Goal: Information Seeking & Learning: Learn about a topic

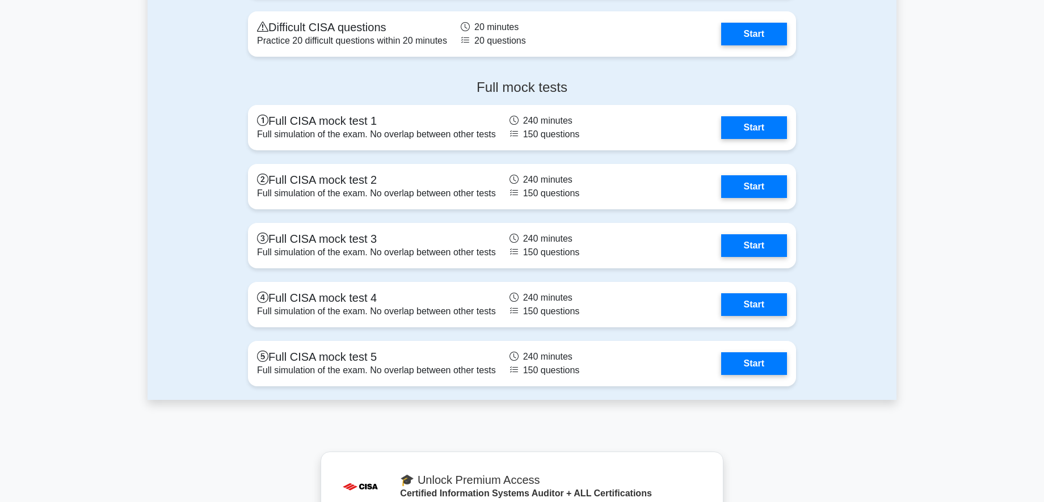
scroll to position [2157, 0]
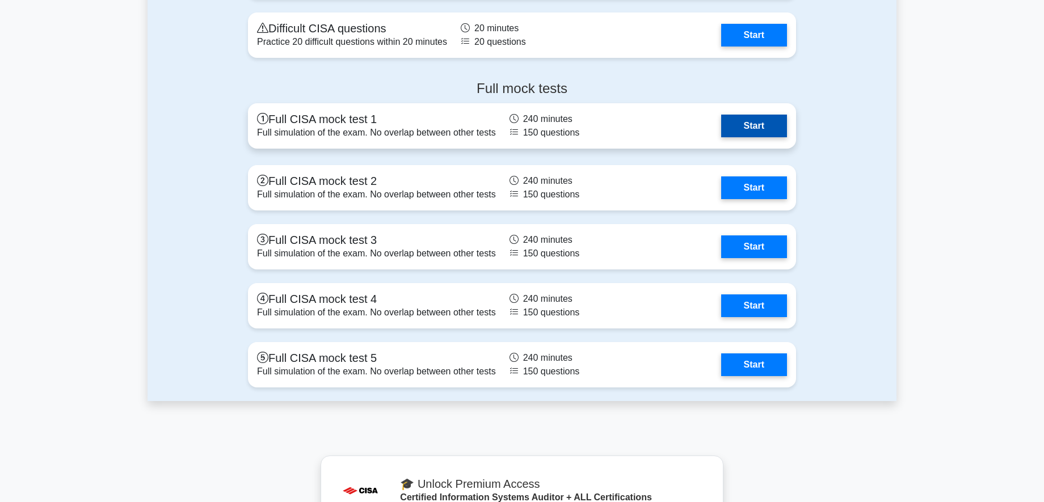
click at [743, 128] on link "Start" at bounding box center [754, 126] width 66 height 23
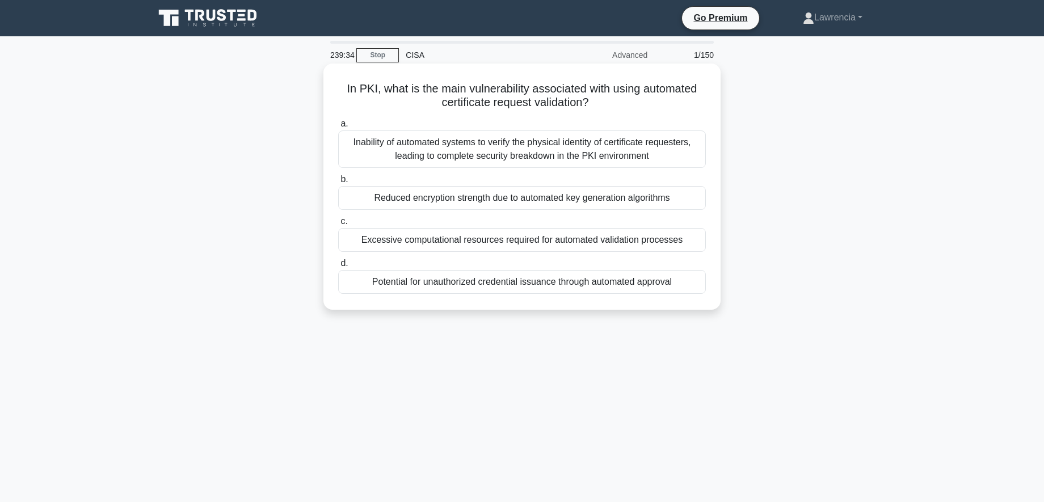
click at [548, 199] on div "Reduced encryption strength due to automated key generation algorithms" at bounding box center [522, 198] width 368 height 24
click at [338, 183] on input "b. Reduced encryption strength due to automated key generation algorithms" at bounding box center [338, 179] width 0 height 7
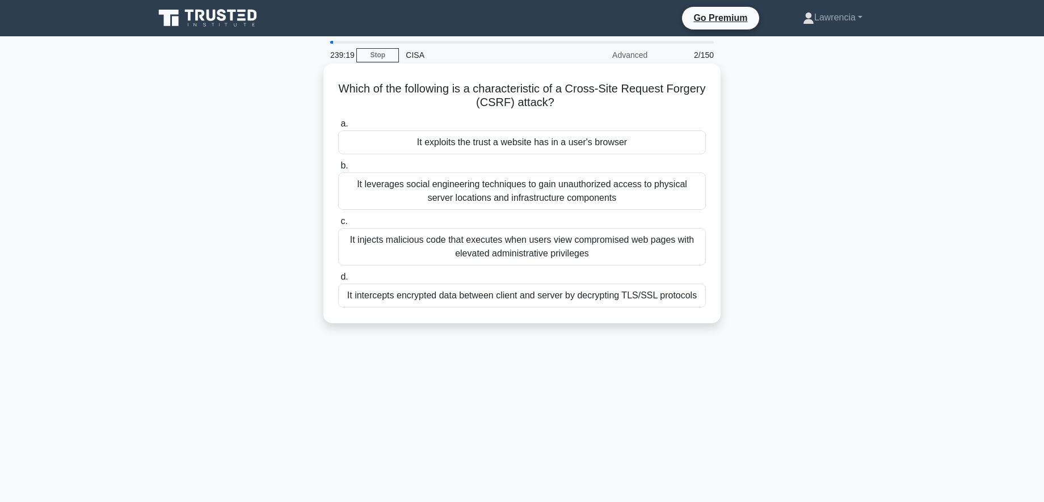
click at [562, 148] on div "It exploits the trust a website has in a user's browser" at bounding box center [522, 143] width 368 height 24
click at [338, 128] on input "a. It exploits the trust a website has in a user's browser" at bounding box center [338, 123] width 0 height 7
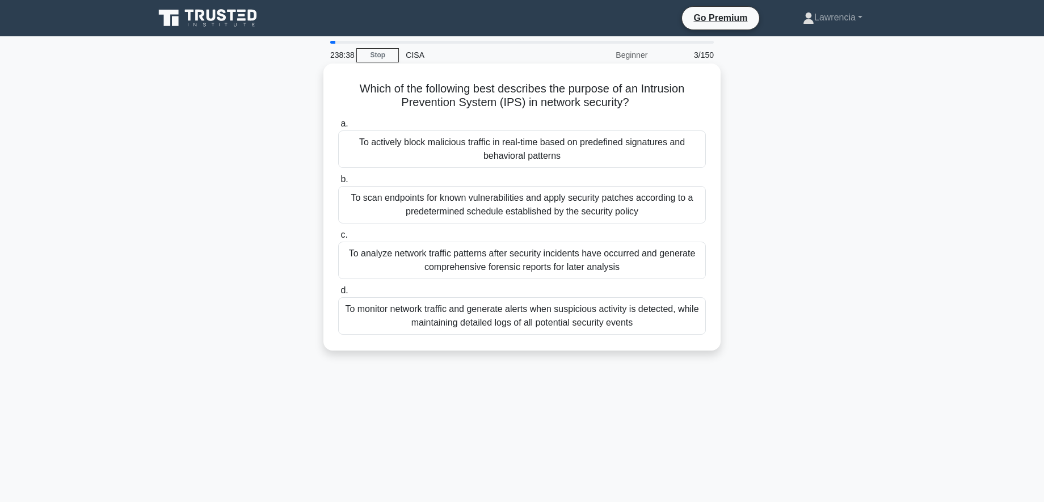
click at [428, 146] on div "To actively block malicious traffic in real-time based on predefined signatures…" at bounding box center [522, 149] width 368 height 37
click at [338, 128] on input "a. To actively block malicious traffic in real-time based on predefined signatu…" at bounding box center [338, 123] width 0 height 7
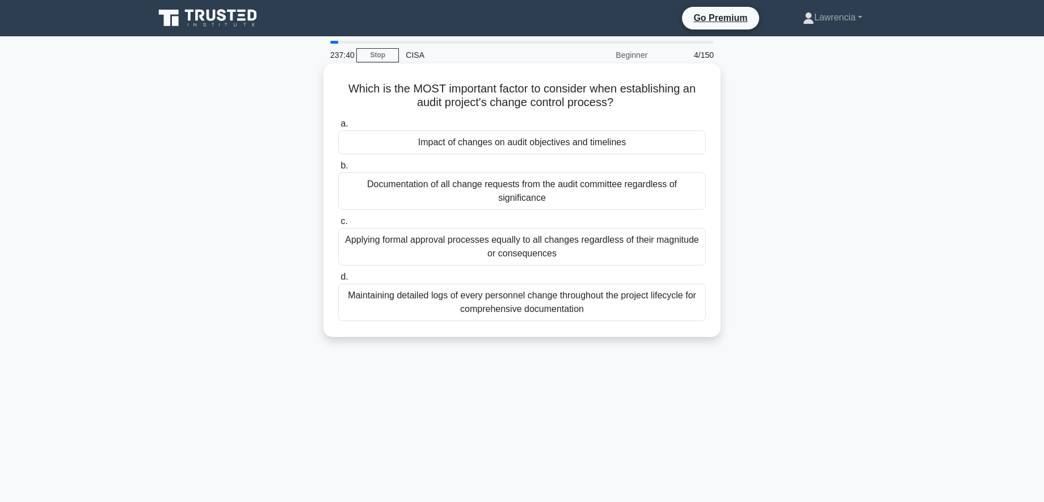
click at [475, 148] on div "Impact of changes on audit objectives and timelines" at bounding box center [522, 143] width 368 height 24
drag, startPoint x: 475, startPoint y: 148, endPoint x: 442, endPoint y: 138, distance: 34.8
click at [442, 138] on div "Impact of changes on audit objectives and timelines" at bounding box center [522, 143] width 368 height 24
click at [338, 128] on input "a. Impact of changes on audit objectives and timelines" at bounding box center [338, 123] width 0 height 7
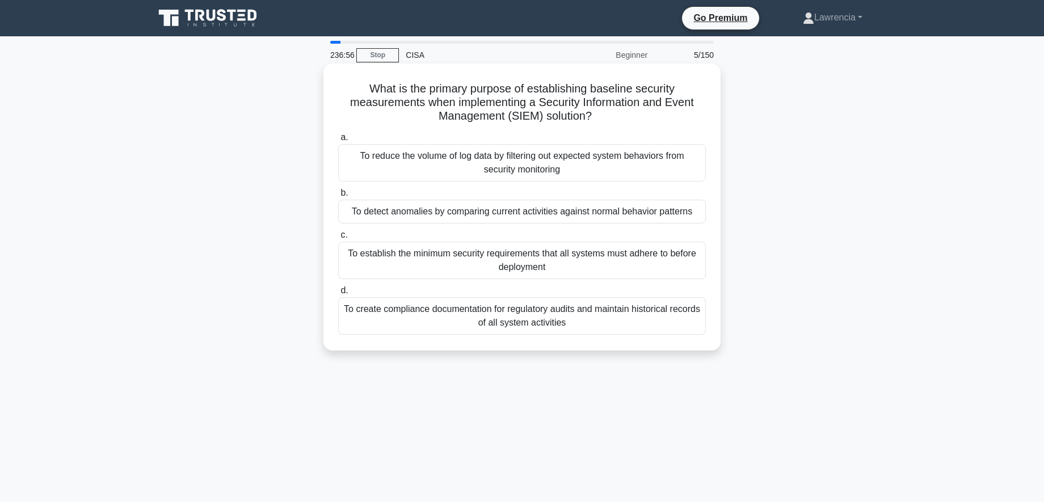
click at [434, 214] on div "To detect anomalies by comparing current activities against normal behavior pat…" at bounding box center [522, 212] width 368 height 24
click at [338, 197] on input "b. To detect anomalies by comparing current activities against normal behavior …" at bounding box center [338, 193] width 0 height 7
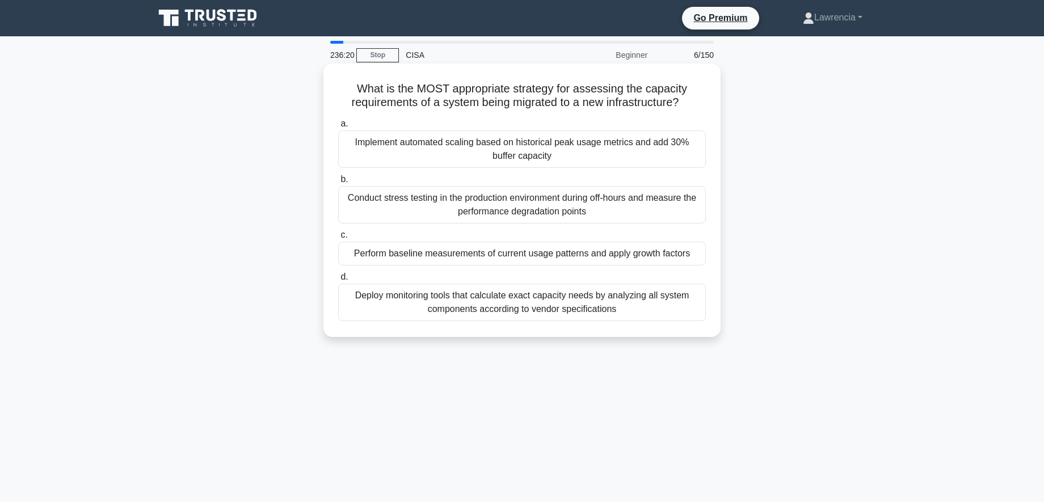
click at [377, 253] on div "Perform baseline measurements of current usage patterns and apply growth factors" at bounding box center [522, 254] width 368 height 24
click at [338, 239] on input "c. Perform baseline measurements of current usage patterns and apply growth fac…" at bounding box center [338, 235] width 0 height 7
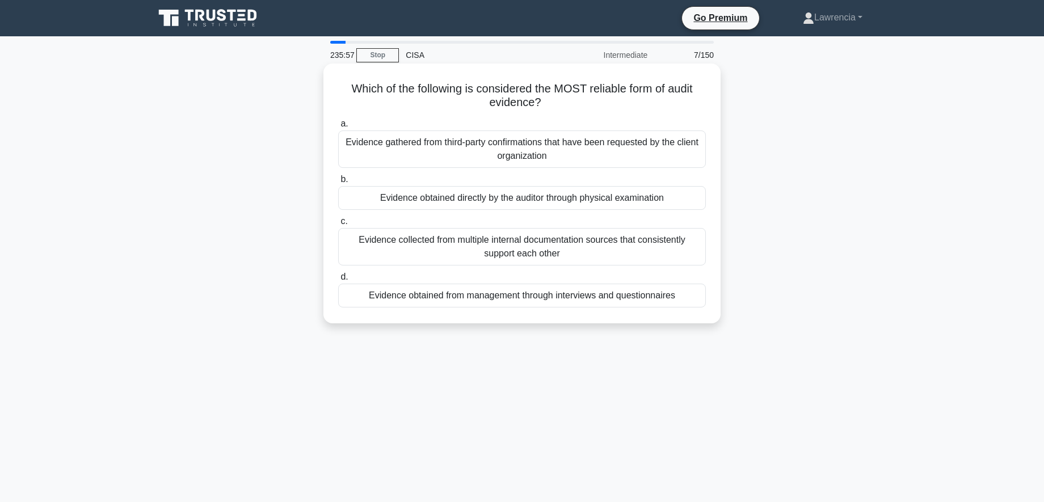
click at [401, 202] on div "Evidence obtained directly by the auditor through physical examination" at bounding box center [522, 198] width 368 height 24
click at [338, 183] on input "b. Evidence obtained directly by the auditor through physical examination" at bounding box center [338, 179] width 0 height 7
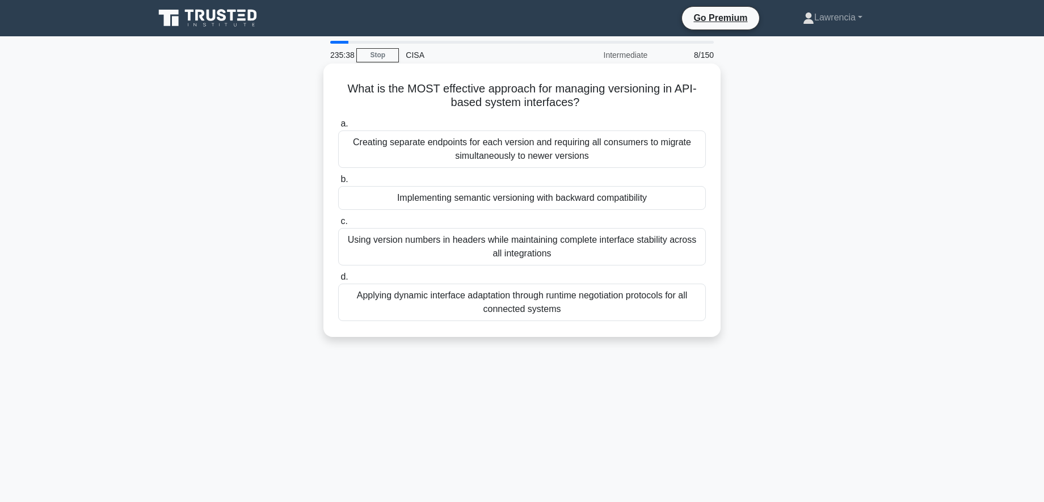
click at [413, 205] on div "Implementing semantic versioning with backward compatibility" at bounding box center [522, 198] width 368 height 24
click at [338, 183] on input "b. Implementing semantic versioning with backward compatibility" at bounding box center [338, 179] width 0 height 7
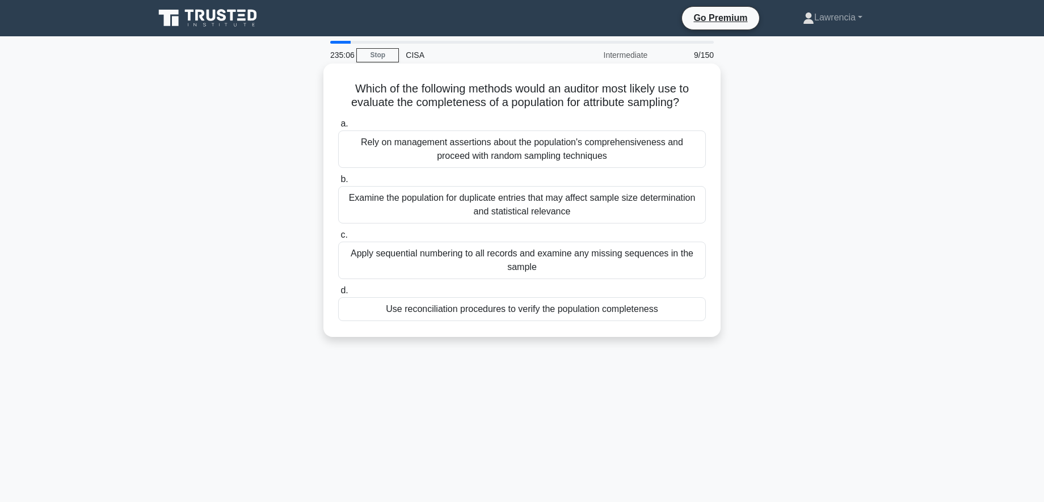
click at [533, 313] on div "Use reconciliation procedures to verify the population completeness" at bounding box center [522, 309] width 368 height 24
click at [338, 295] on input "d. Use reconciliation procedures to verify the population completeness" at bounding box center [338, 290] width 0 height 7
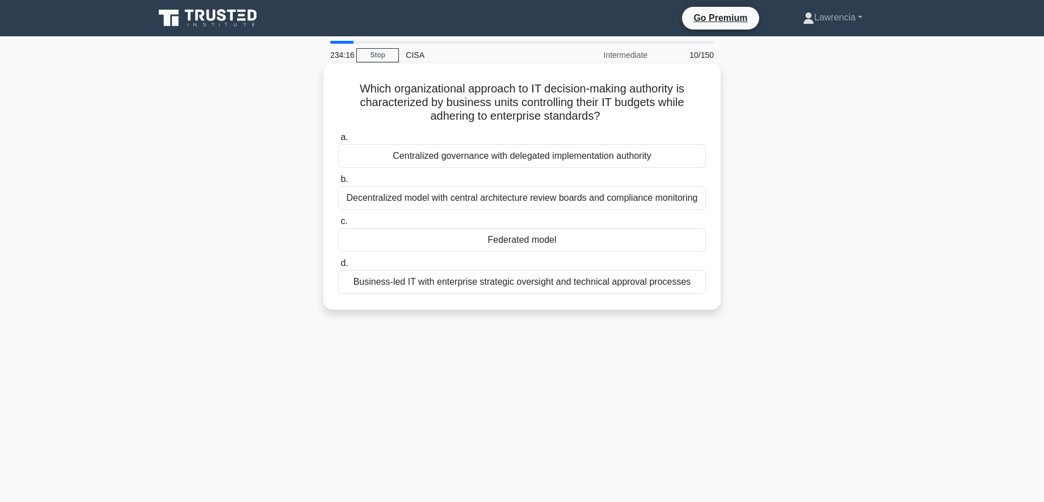
click at [478, 246] on div "Federated model" at bounding box center [522, 240] width 368 height 24
click at [338, 225] on input "c. Federated model" at bounding box center [338, 221] width 0 height 7
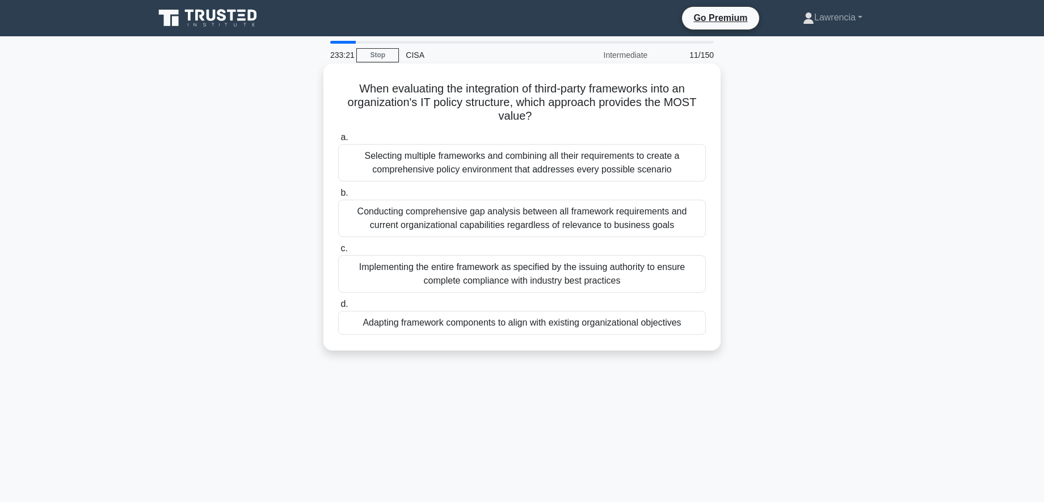
click at [508, 324] on div "Adapting framework components to align with existing organizational objectives" at bounding box center [522, 323] width 368 height 24
click at [338, 308] on input "d. Adapting framework components to align with existing organizational objectiv…" at bounding box center [338, 304] width 0 height 7
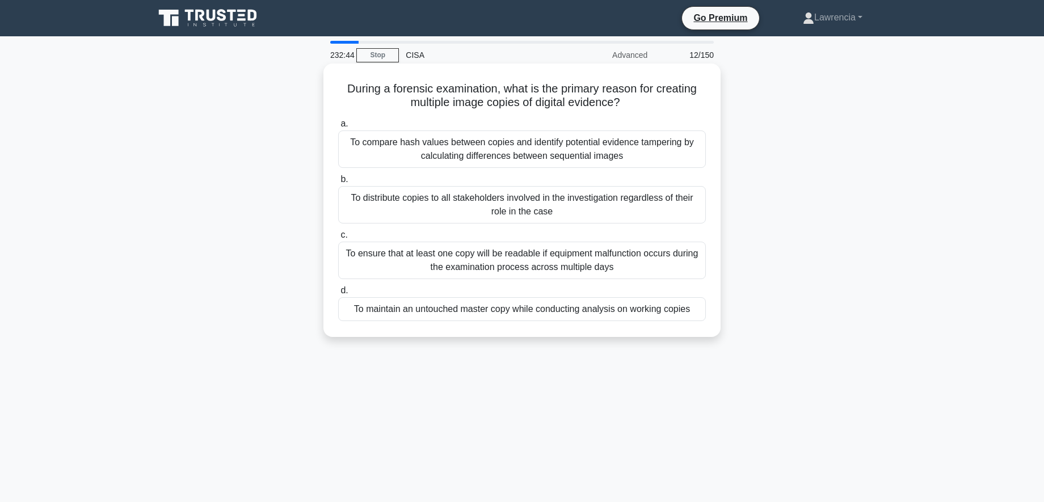
click at [591, 312] on div "To maintain an untouched master copy while conducting analysis on working copies" at bounding box center [522, 309] width 368 height 24
click at [338, 295] on input "d. To maintain an untouched master copy while conducting analysis on working co…" at bounding box center [338, 290] width 0 height 7
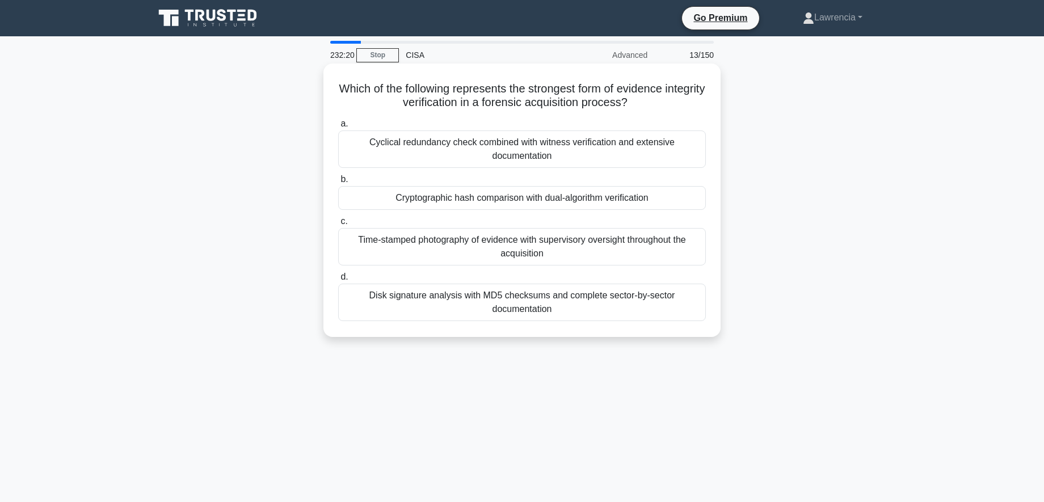
click at [577, 203] on div "Cryptographic hash comparison with dual-algorithm verification" at bounding box center [522, 198] width 368 height 24
click at [338, 183] on input "b. Cryptographic hash comparison with dual-algorithm verification" at bounding box center [338, 179] width 0 height 7
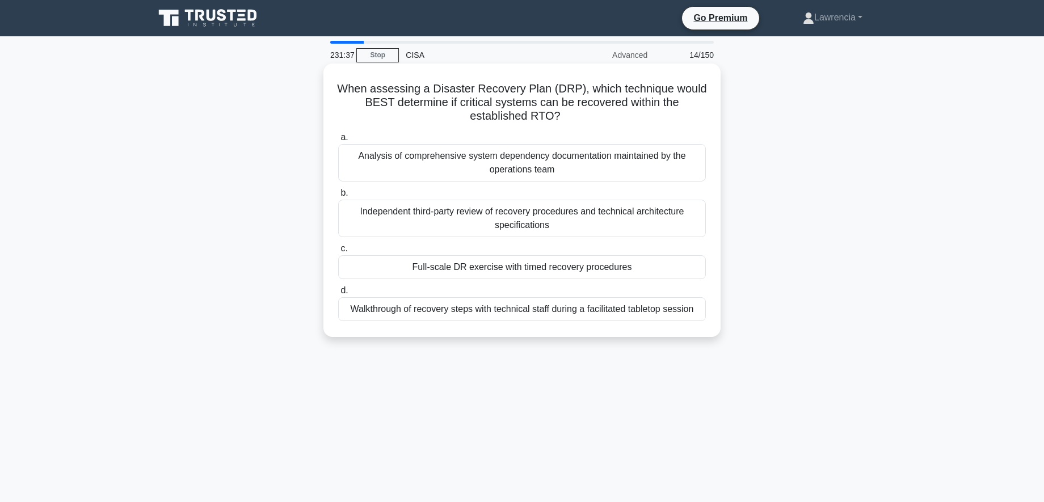
click at [548, 270] on div "Full-scale DR exercise with timed recovery procedures" at bounding box center [522, 267] width 368 height 24
click at [338, 253] on input "c. Full-scale DR exercise with timed recovery procedures" at bounding box center [338, 248] width 0 height 7
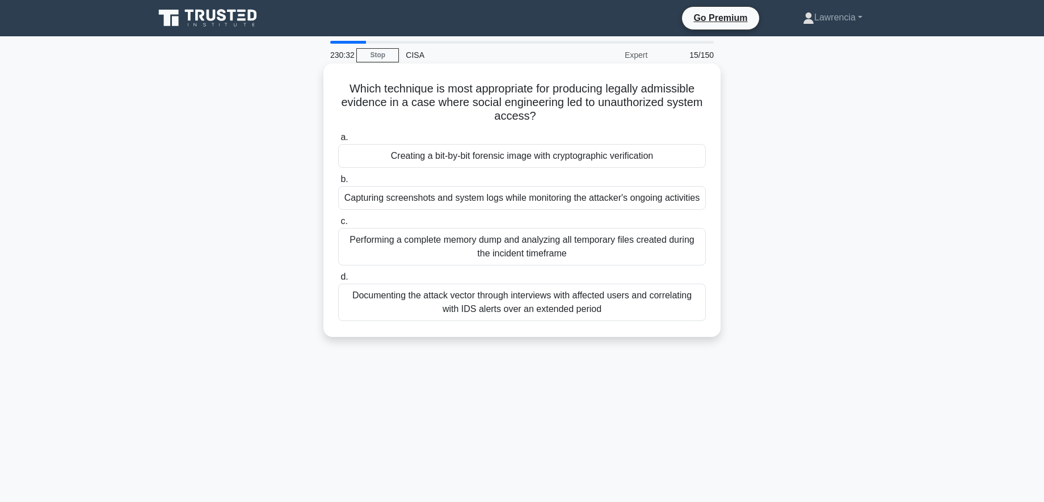
click at [517, 159] on div "Creating a bit-by-bit forensic image with cryptographic verification" at bounding box center [522, 156] width 368 height 24
click at [338, 141] on input "a. Creating a bit-by-bit forensic image with cryptographic verification" at bounding box center [338, 137] width 0 height 7
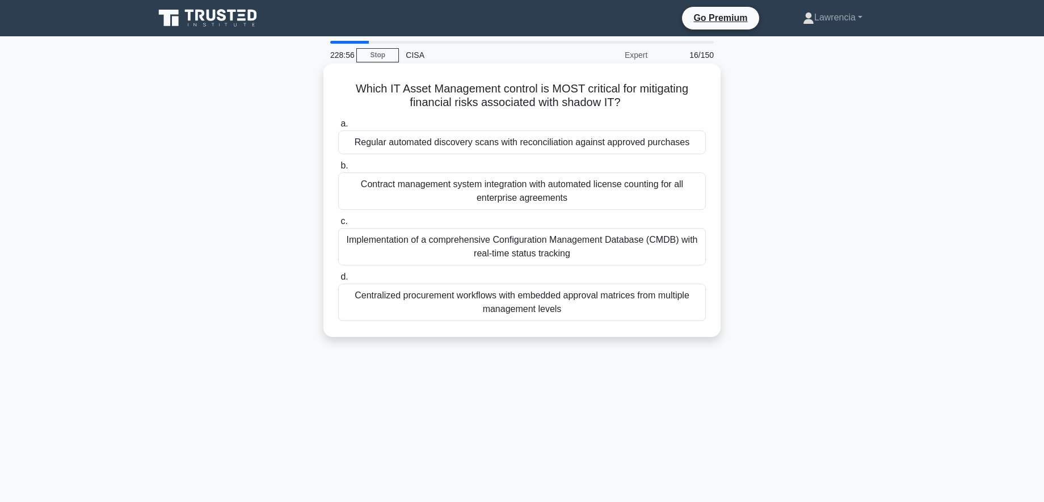
click at [491, 141] on div "Regular automated discovery scans with reconciliation against approved purchases" at bounding box center [522, 143] width 368 height 24
click at [338, 128] on input "a. Regular automated discovery scans with reconciliation against approved purch…" at bounding box center [338, 123] width 0 height 7
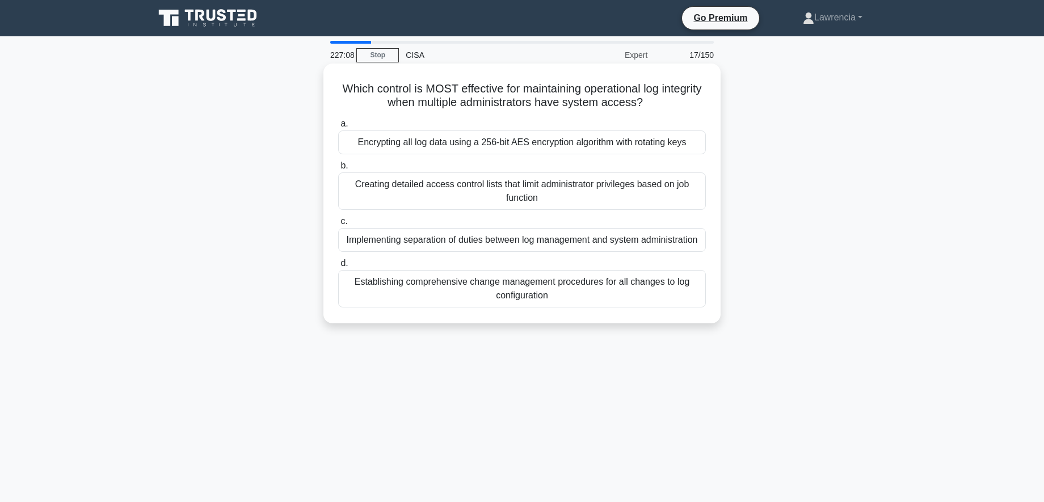
click at [513, 245] on div "Implementing separation of duties between log management and system administrat…" at bounding box center [522, 240] width 368 height 24
click at [338, 225] on input "c. Implementing separation of duties between log management and system administ…" at bounding box center [338, 221] width 0 height 7
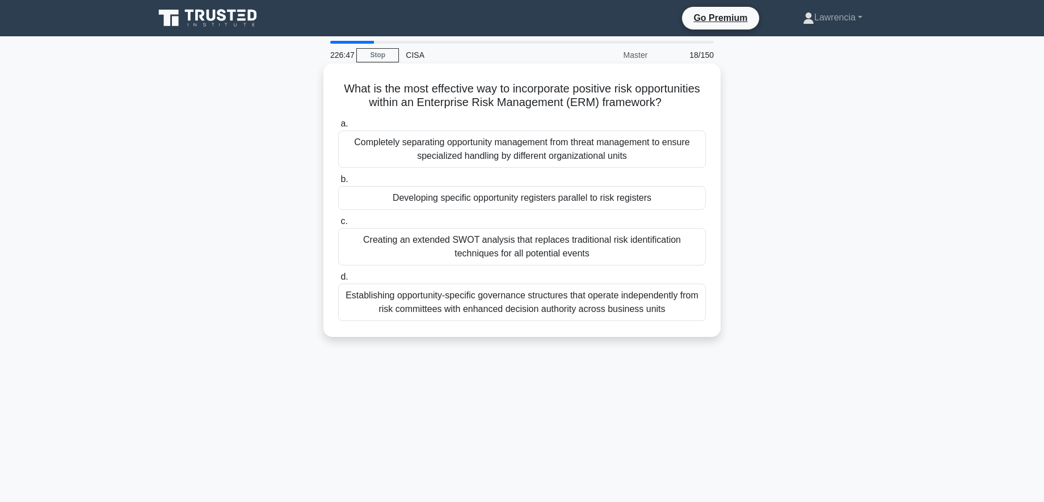
click at [598, 210] on div "Developing specific opportunity registers parallel to risk registers" at bounding box center [522, 198] width 368 height 24
click at [338, 183] on input "b. Developing specific opportunity registers parallel to risk registers" at bounding box center [338, 179] width 0 height 7
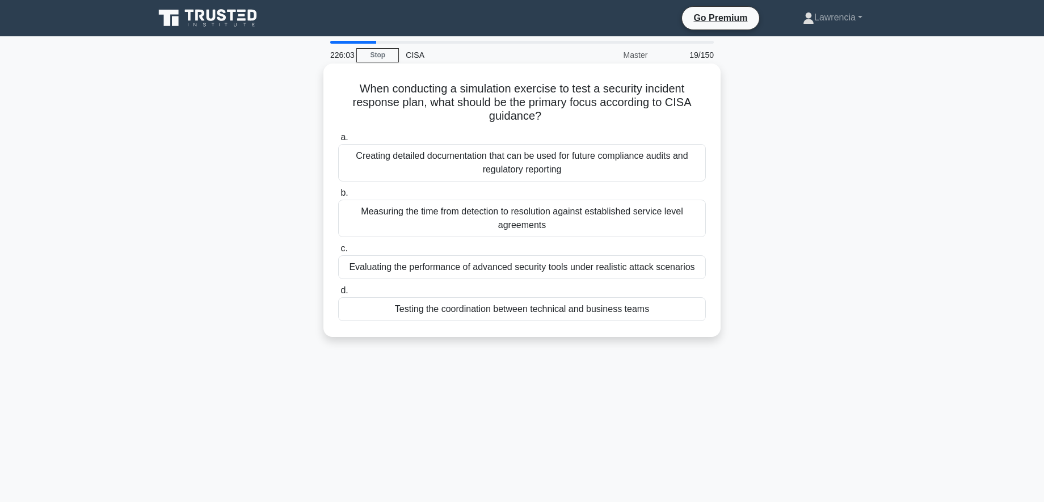
click at [548, 309] on div "Testing the coordination between technical and business teams" at bounding box center [522, 309] width 368 height 24
click at [338, 295] on input "d. Testing the coordination between technical and business teams" at bounding box center [338, 290] width 0 height 7
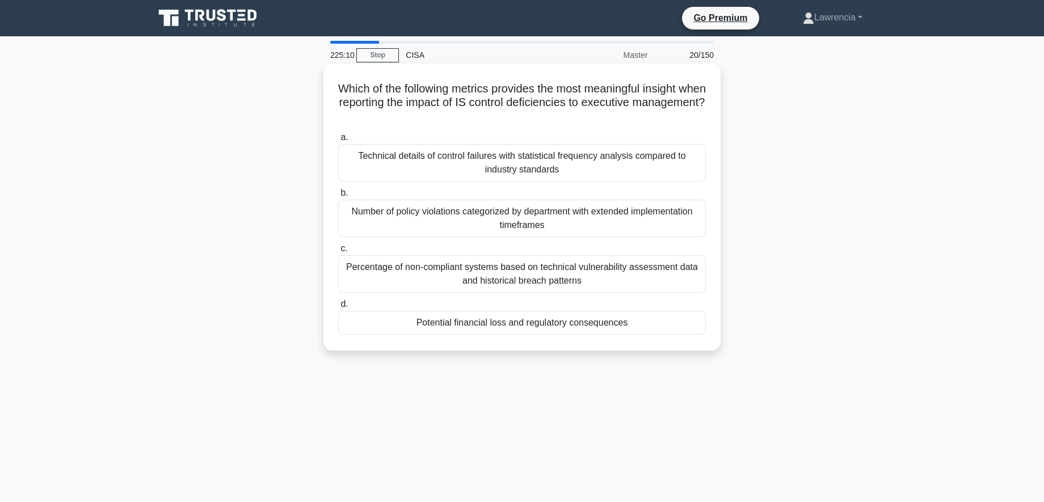
click at [544, 322] on div "Potential financial loss and regulatory consequences" at bounding box center [522, 323] width 368 height 24
click at [338, 308] on input "d. Potential financial loss and regulatory consequences" at bounding box center [338, 304] width 0 height 7
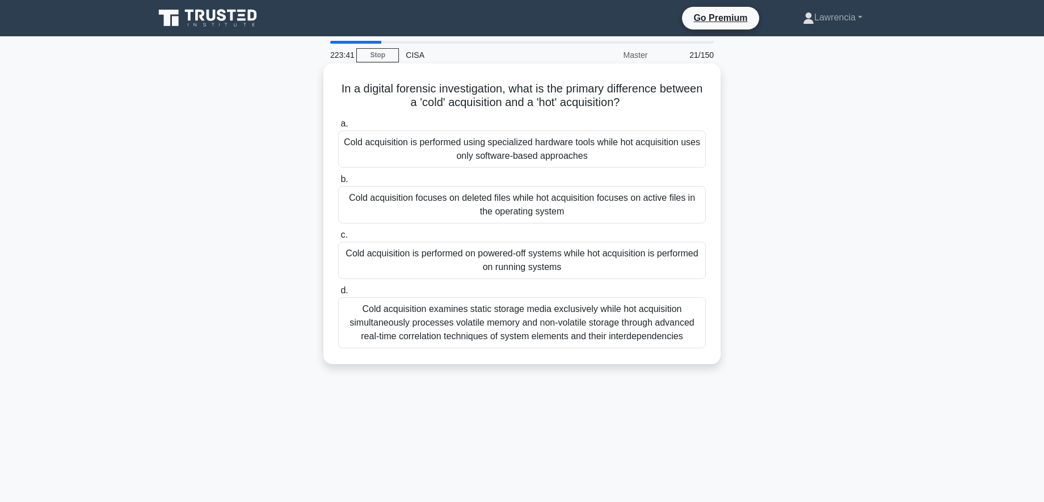
click at [598, 154] on div "Cold acquisition is performed using specialized hardware tools while hot acquis…" at bounding box center [522, 149] width 368 height 37
click at [338, 128] on input "a. Cold acquisition is performed using specialized hardware tools while hot acq…" at bounding box center [338, 123] width 0 height 7
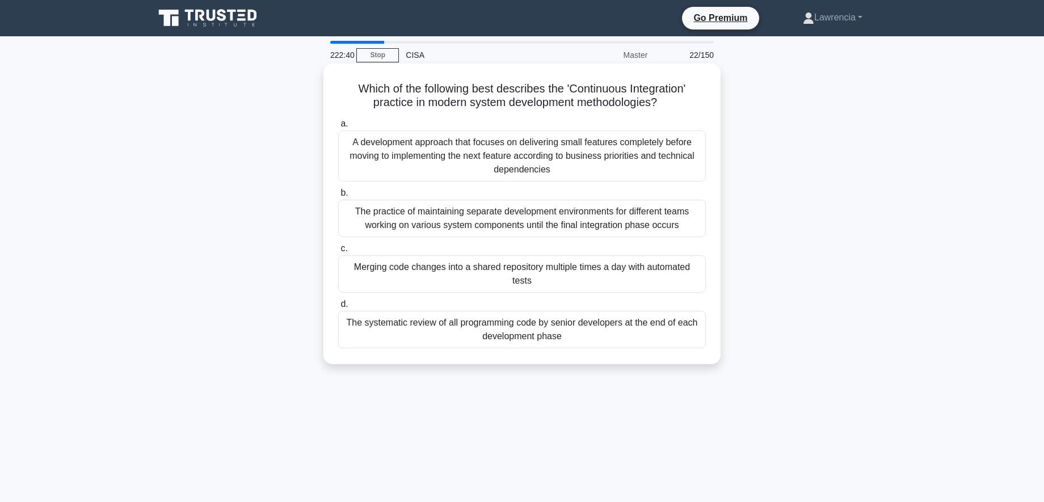
click at [590, 281] on div "Merging code changes into a shared repository multiple times a day with automat…" at bounding box center [522, 273] width 368 height 37
click at [338, 253] on input "c. Merging code changes into a shared repository multiple times a day with auto…" at bounding box center [338, 248] width 0 height 7
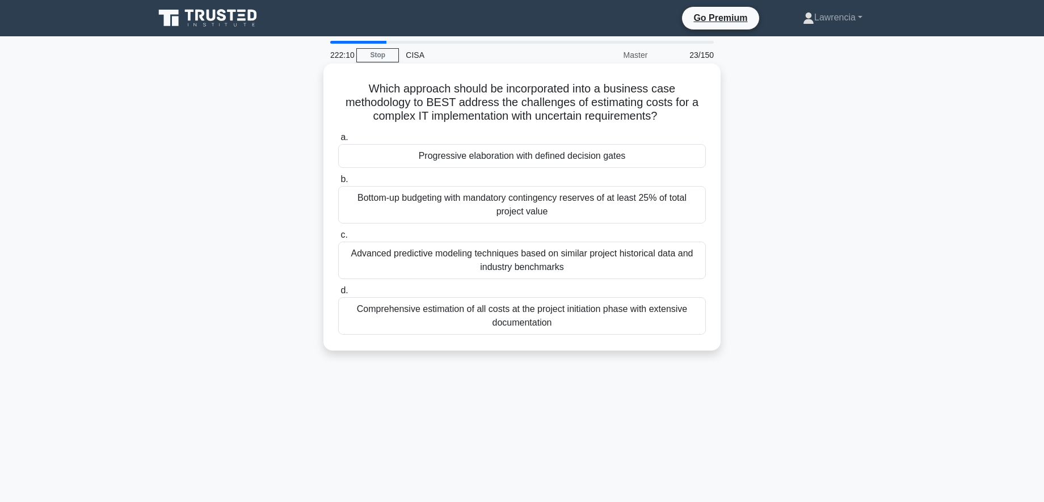
click at [540, 159] on div "Progressive elaboration with defined decision gates" at bounding box center [522, 156] width 368 height 24
click at [338, 141] on input "a. Progressive elaboration with defined decision gates" at bounding box center [338, 137] width 0 height 7
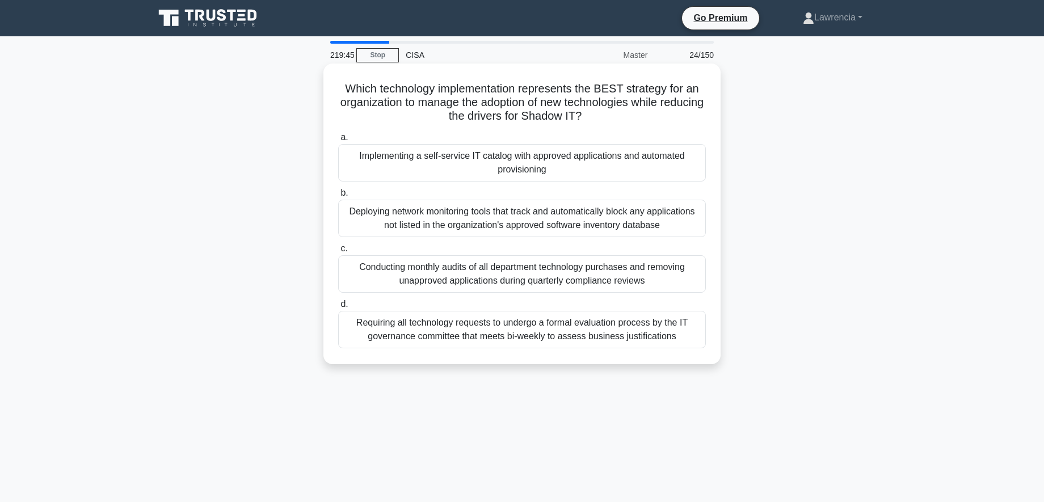
click at [411, 167] on div "Implementing a self-service IT catalog with approved applications and automated…" at bounding box center [522, 162] width 368 height 37
click at [338, 141] on input "a. Implementing a self-service IT catalog with approved applications and automa…" at bounding box center [338, 137] width 0 height 7
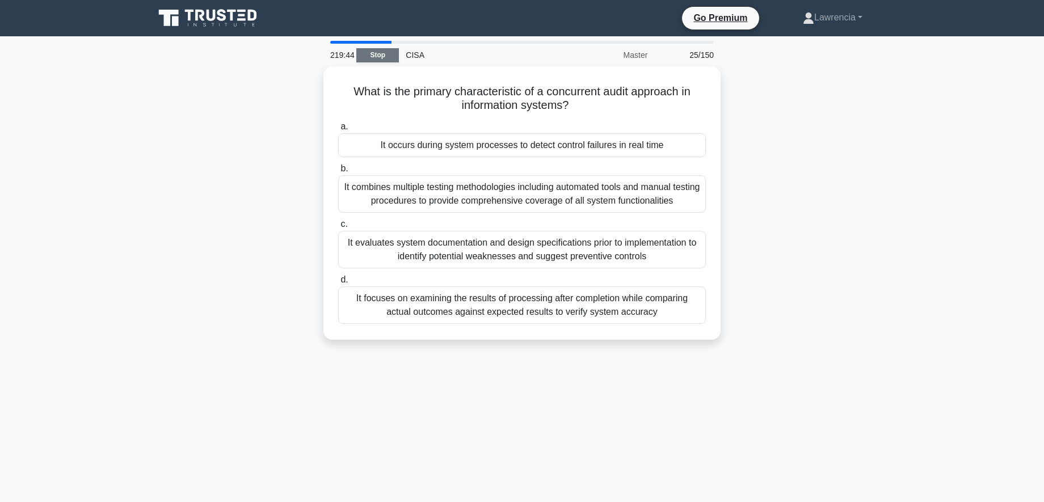
click at [387, 56] on link "Stop" at bounding box center [377, 55] width 43 height 14
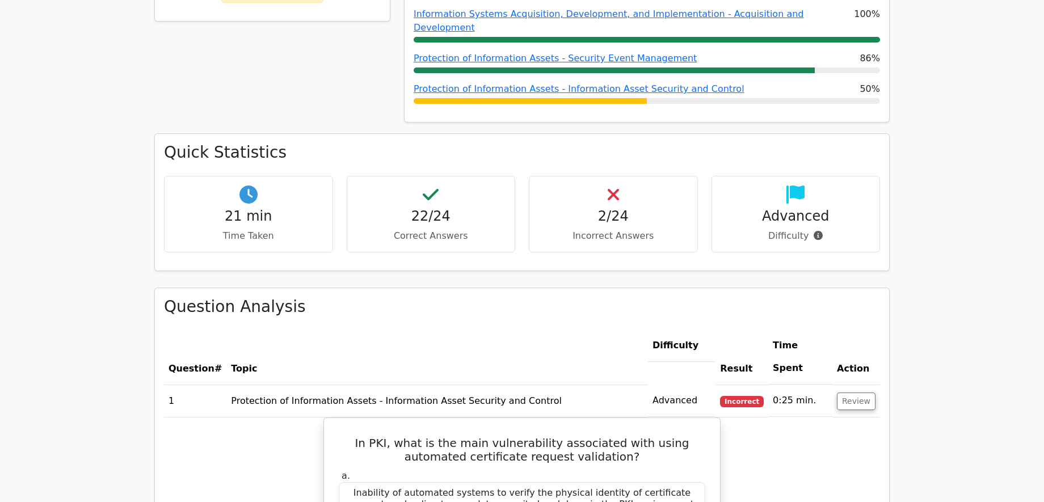
scroll to position [624, 0]
